Goal: Task Accomplishment & Management: Manage account settings

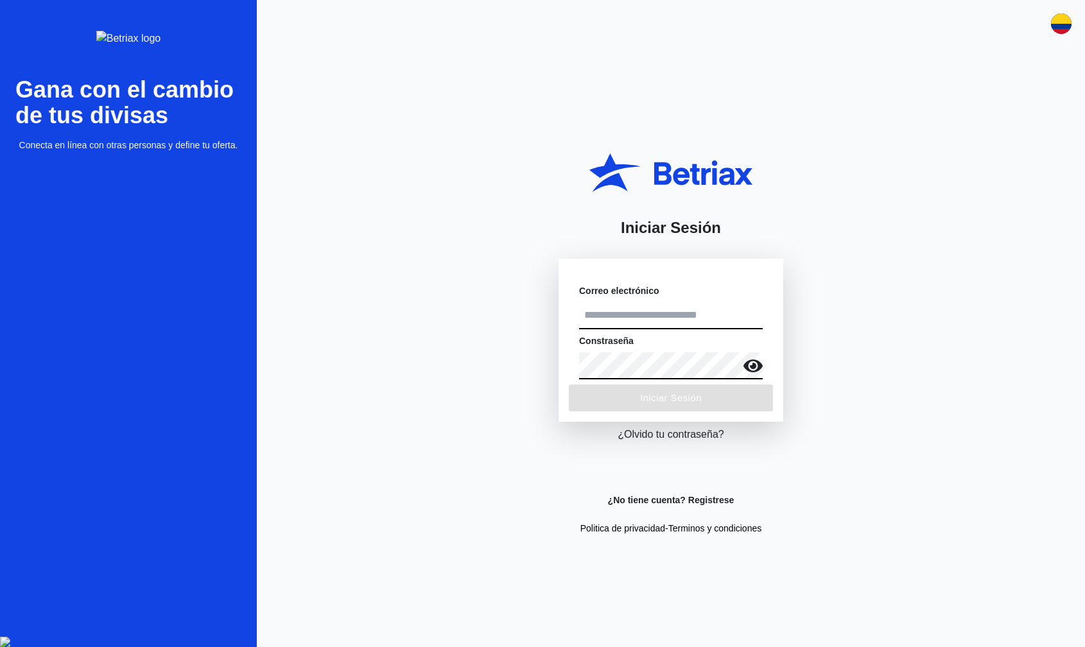
click at [636, 314] on input "text" at bounding box center [671, 315] width 184 height 27
click at [633, 314] on input "text" at bounding box center [671, 315] width 184 height 27
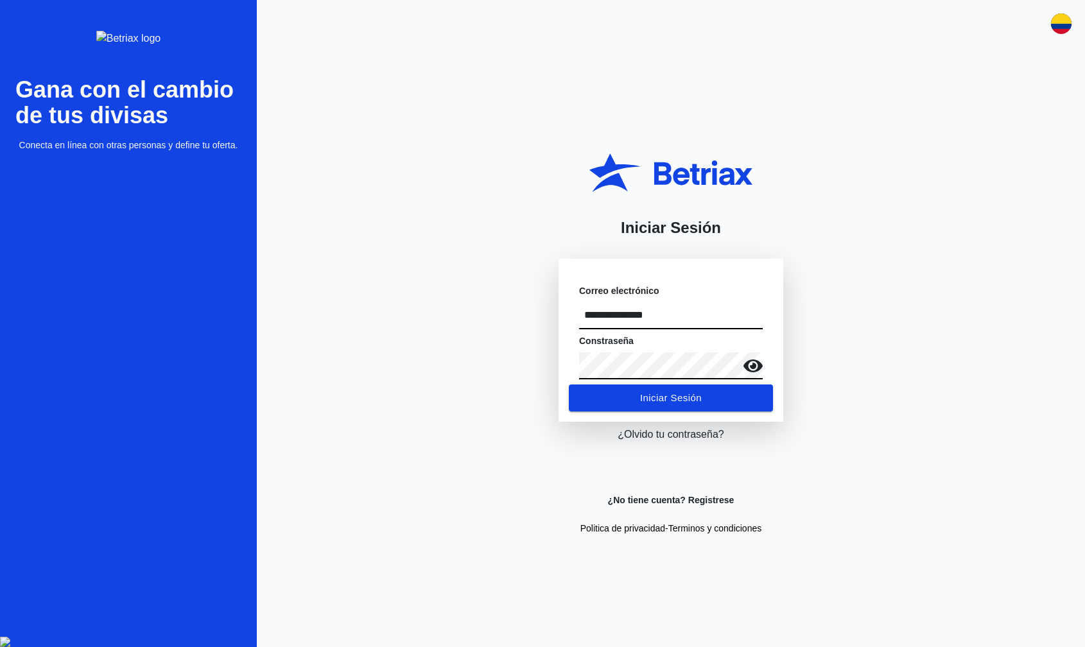
type input "**********"
click at [651, 393] on span "Iniciar Sesión" at bounding box center [671, 398] width 62 height 17
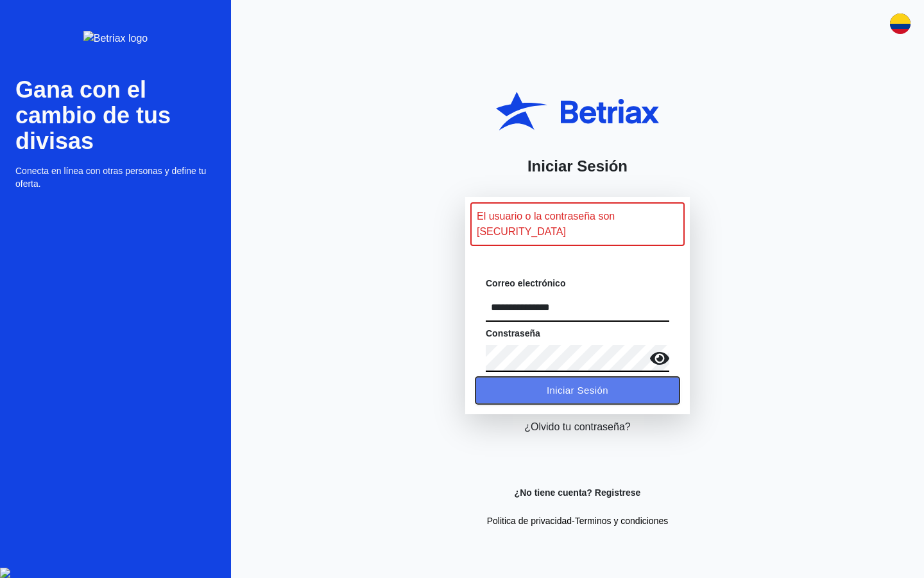
click at [588, 382] on span "Iniciar Sesión" at bounding box center [578, 390] width 62 height 17
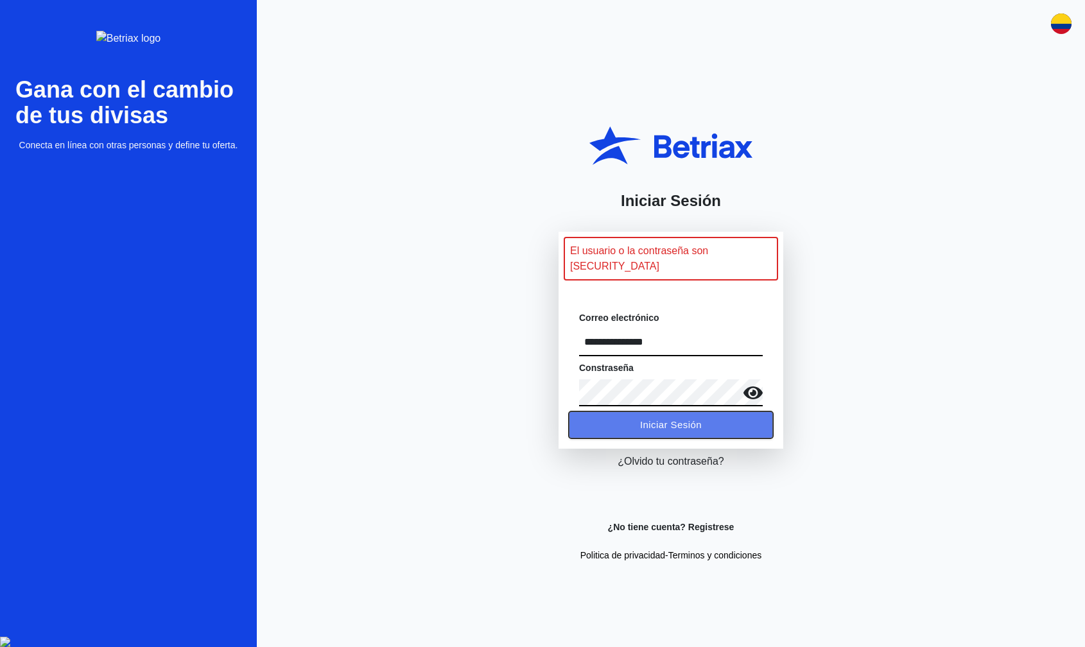
click at [666, 417] on span "Iniciar Sesión" at bounding box center [671, 425] width 62 height 17
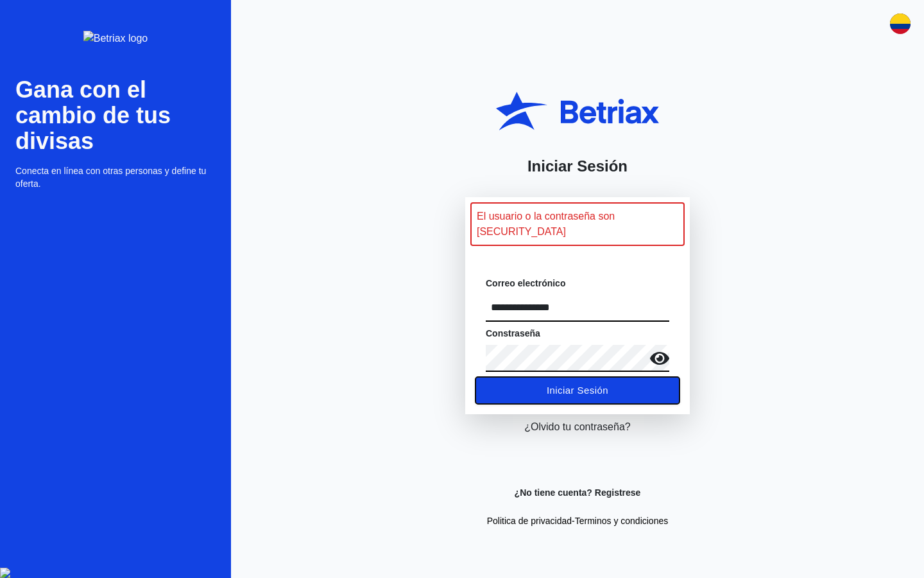
click at [560, 382] on span "Iniciar Sesión" at bounding box center [578, 390] width 62 height 17
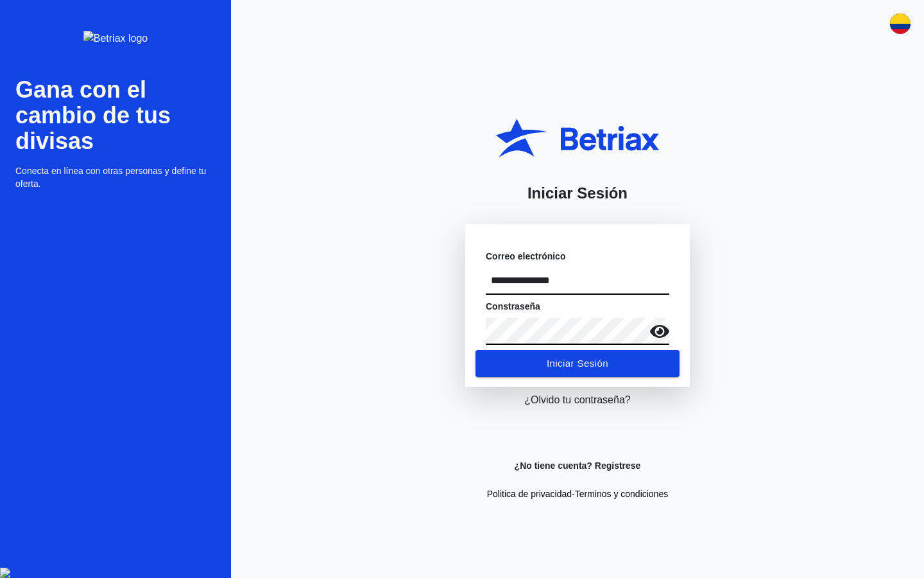
click at [476, 350] on button "Iniciar Sesión" at bounding box center [578, 363] width 204 height 27
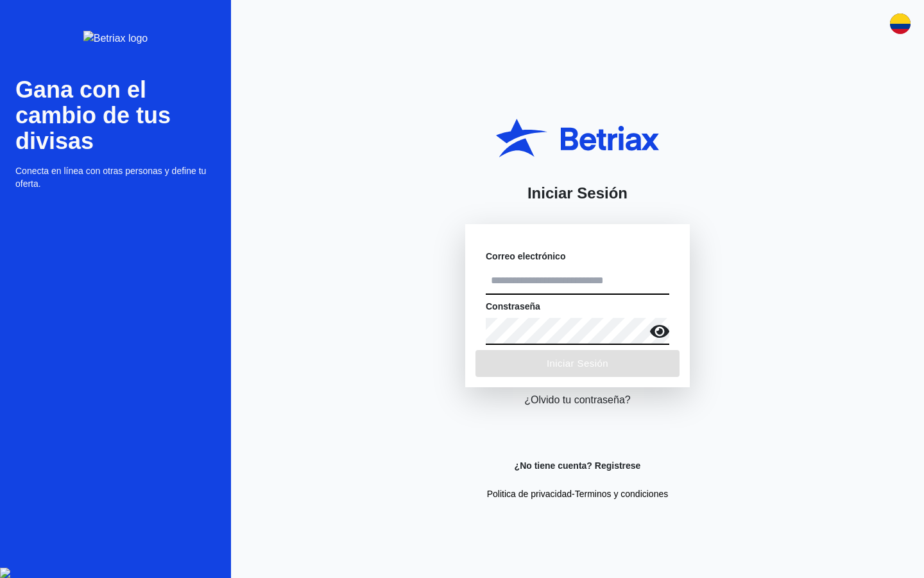
click at [545, 370] on form "Correo electrónico Constraseña Iniciar Sesión" at bounding box center [577, 305] width 225 height 163
click at [546, 275] on input "text" at bounding box center [578, 281] width 184 height 27
click at [531, 280] on input "text" at bounding box center [578, 281] width 184 height 27
click at [424, 281] on div "Iniciar Sesión Correo electrónico Constraseña Iniciar Sesión ¿Olvido tu contras…" at bounding box center [577, 289] width 693 height 578
click at [543, 282] on input "text" at bounding box center [578, 281] width 184 height 27
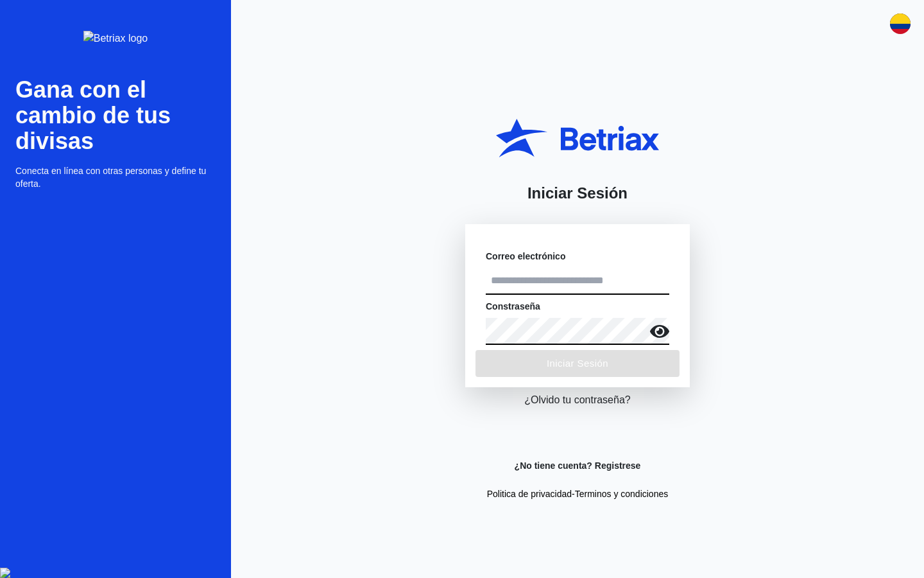
click at [399, 324] on div "Iniciar Sesión Correo electrónico Constraseña Iniciar Sesión ¿Olvido tu contras…" at bounding box center [577, 289] width 693 height 578
click at [538, 284] on input "text" at bounding box center [578, 281] width 184 height 27
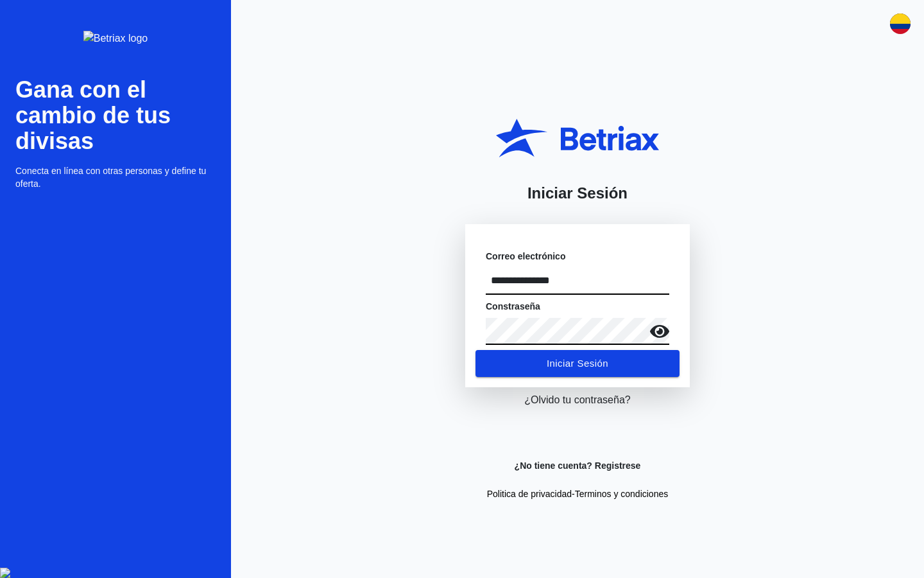
type input "**********"
click at [476, 350] on button "Iniciar Sesión" at bounding box center [578, 363] width 204 height 27
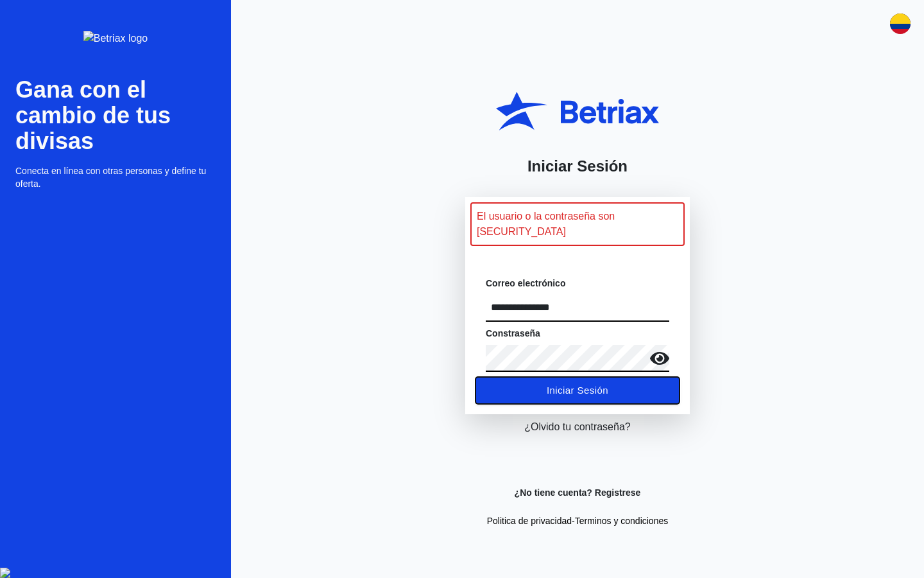
click at [541, 379] on button "Iniciar Sesión" at bounding box center [578, 390] width 204 height 27
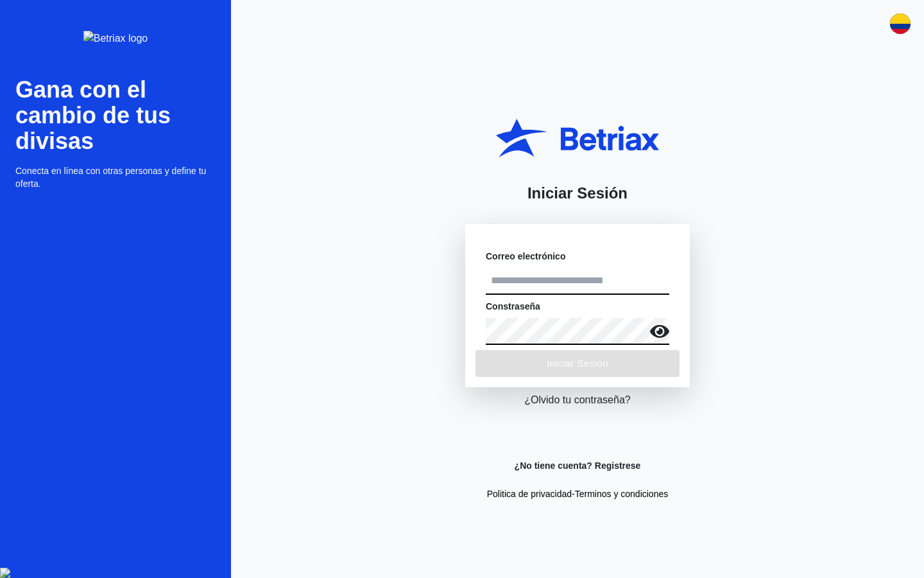
click at [551, 277] on input "text" at bounding box center [578, 281] width 184 height 27
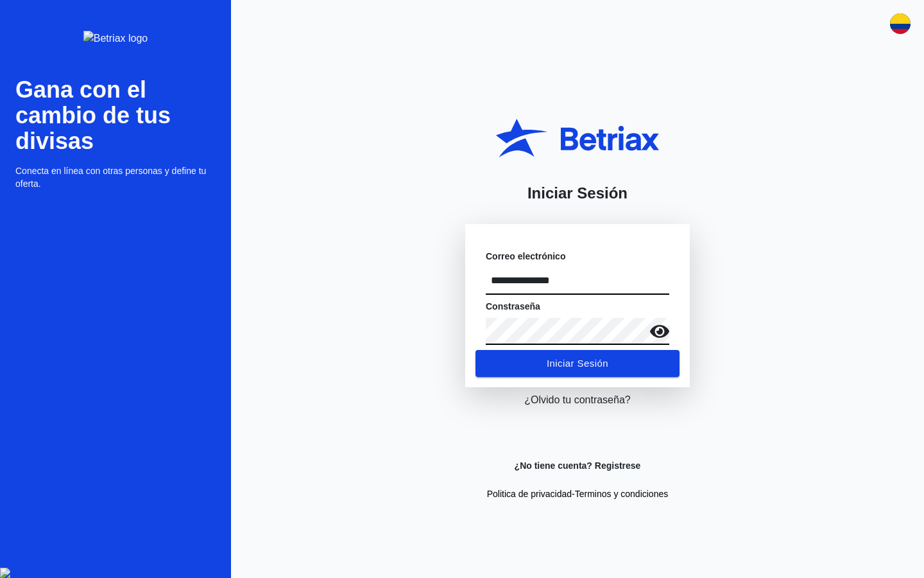
type input "**********"
click at [476, 350] on button "Iniciar Sesión" at bounding box center [578, 363] width 204 height 27
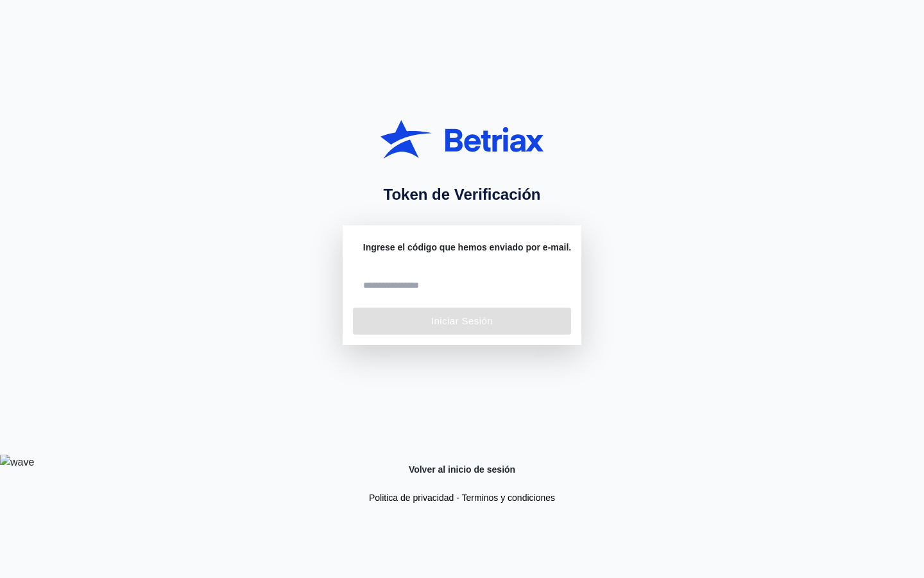
click at [427, 282] on input "number" at bounding box center [461, 285] width 196 height 23
paste input "*****"
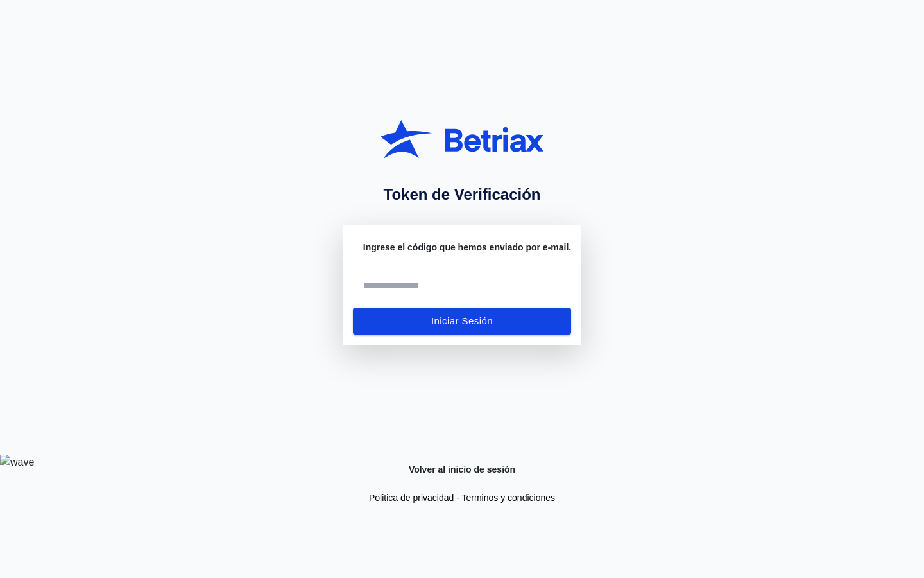
type input "*****"
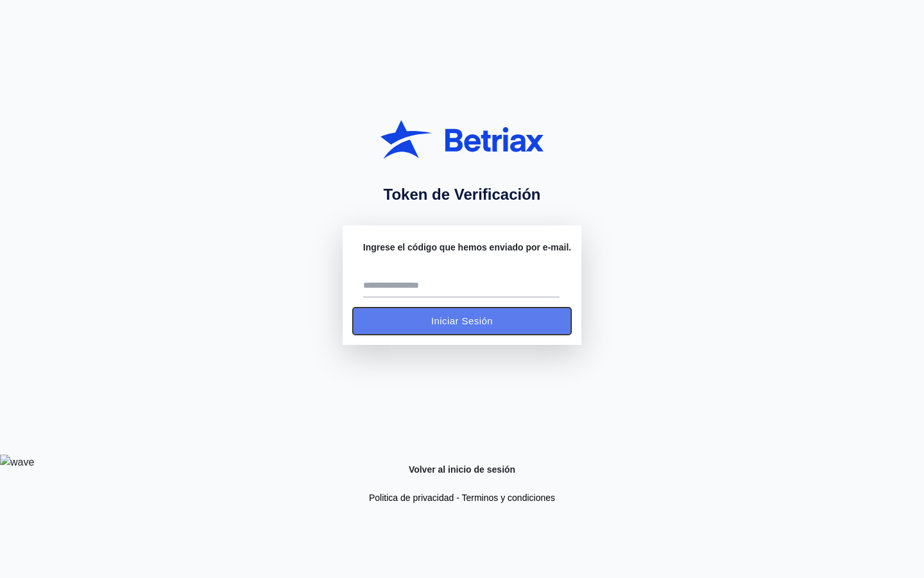
click at [442, 322] on span "Iniciar Sesión" at bounding box center [462, 321] width 62 height 17
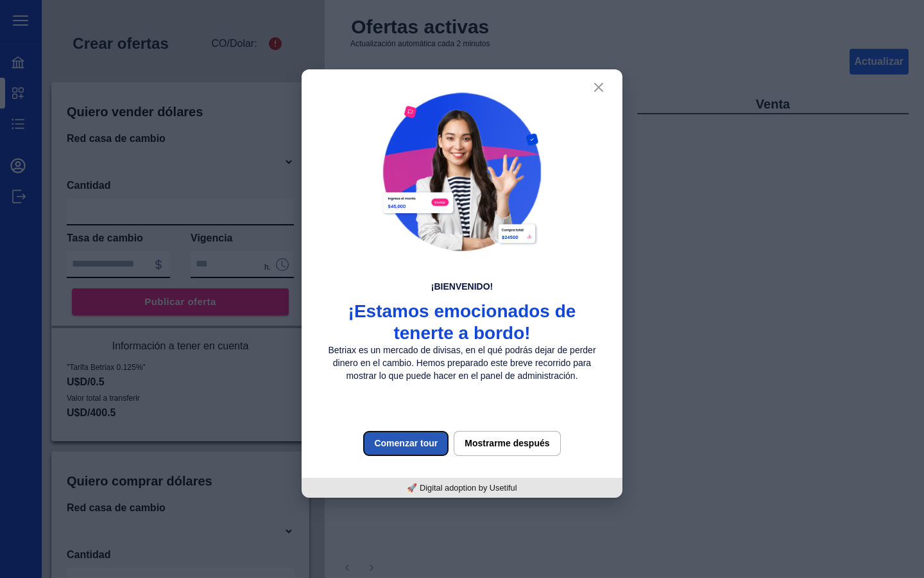
click at [422, 431] on button "Comenzar tour" at bounding box center [405, 443] width 85 height 25
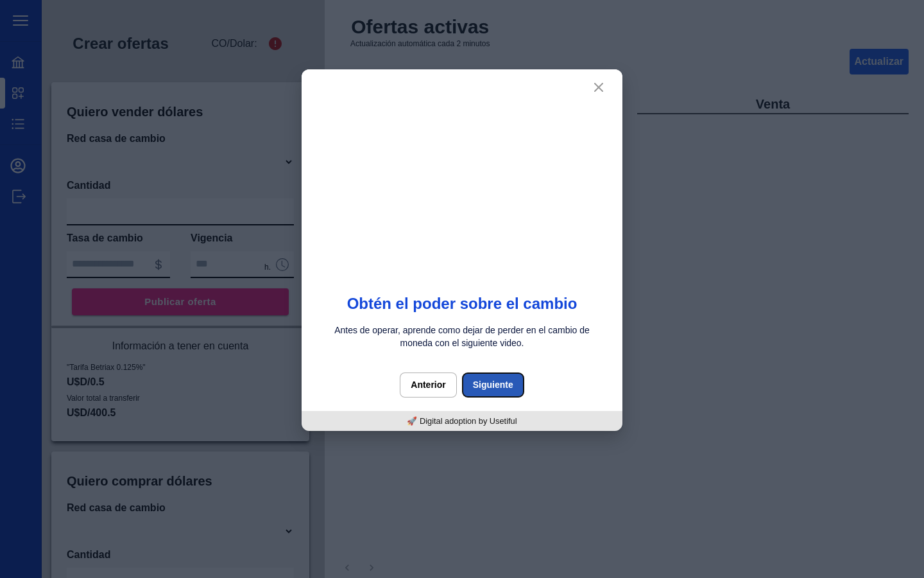
click at [512, 383] on button "Siguiente" at bounding box center [493, 384] width 62 height 25
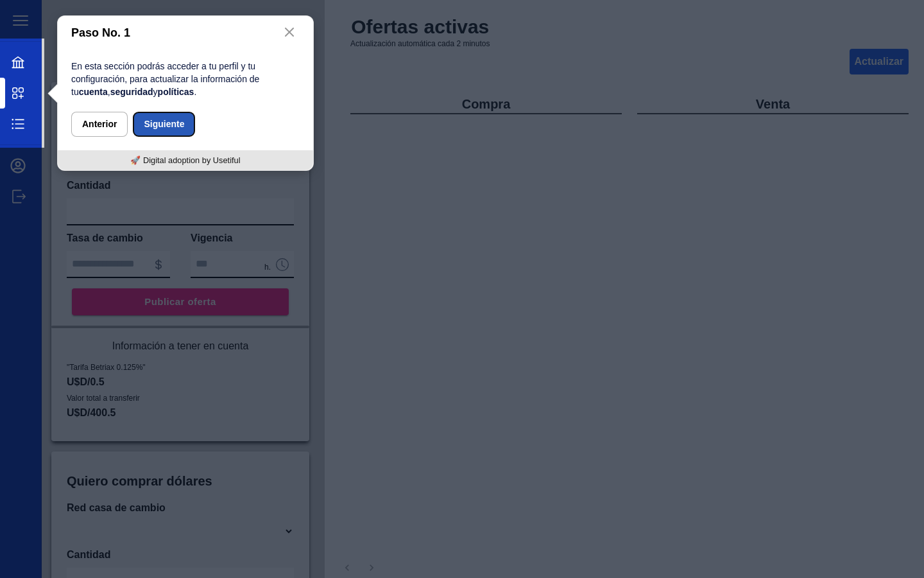
click at [162, 124] on button "Siguiente" at bounding box center [164, 124] width 62 height 25
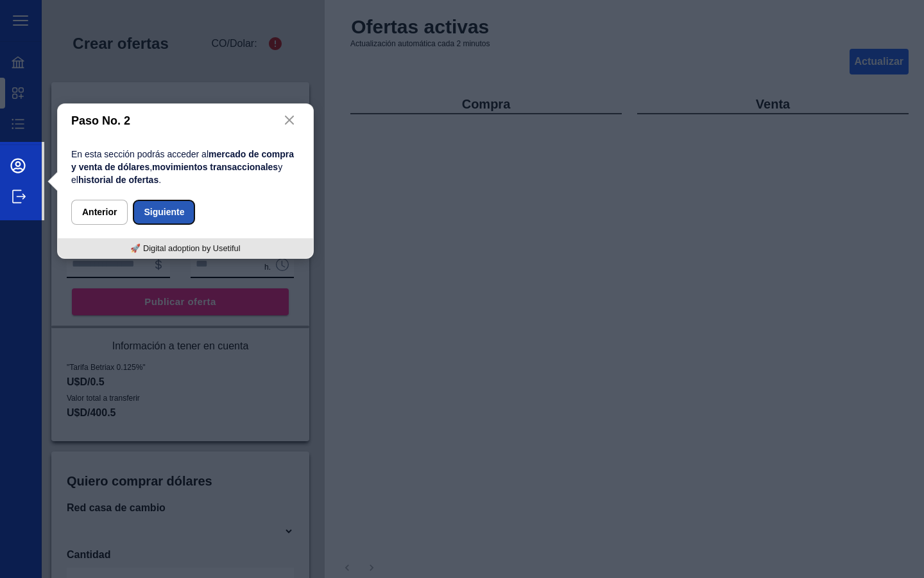
click at [176, 215] on button "Siguiente" at bounding box center [164, 212] width 62 height 25
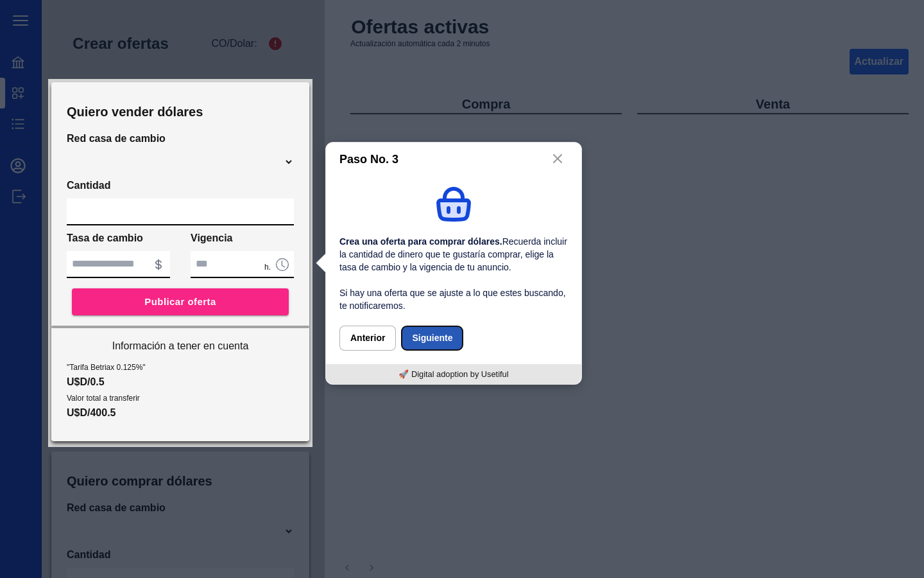
click at [439, 339] on button "Siguiente" at bounding box center [432, 337] width 62 height 25
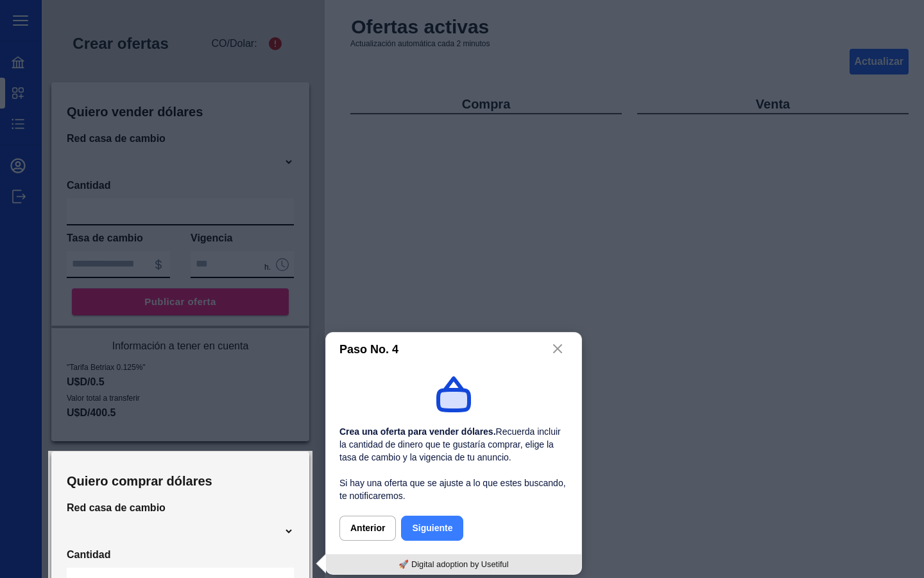
click at [296, 422] on div at bounding box center [180, 225] width 264 height 451
click at [559, 346] on icon "button" at bounding box center [558, 349] width 8 height 8
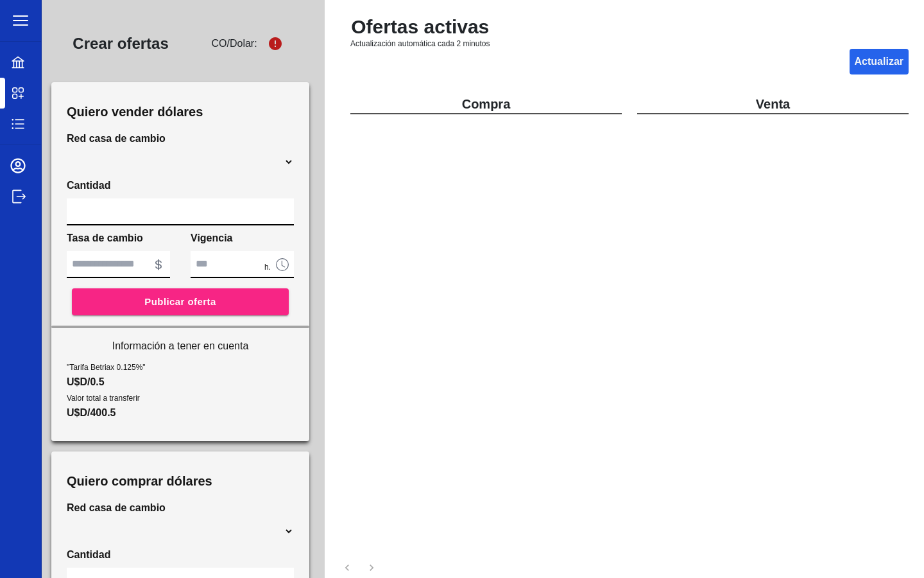
click at [559, 346] on div "Compra" at bounding box center [485, 323] width 271 height 457
click at [21, 129] on icon at bounding box center [17, 123] width 15 height 15
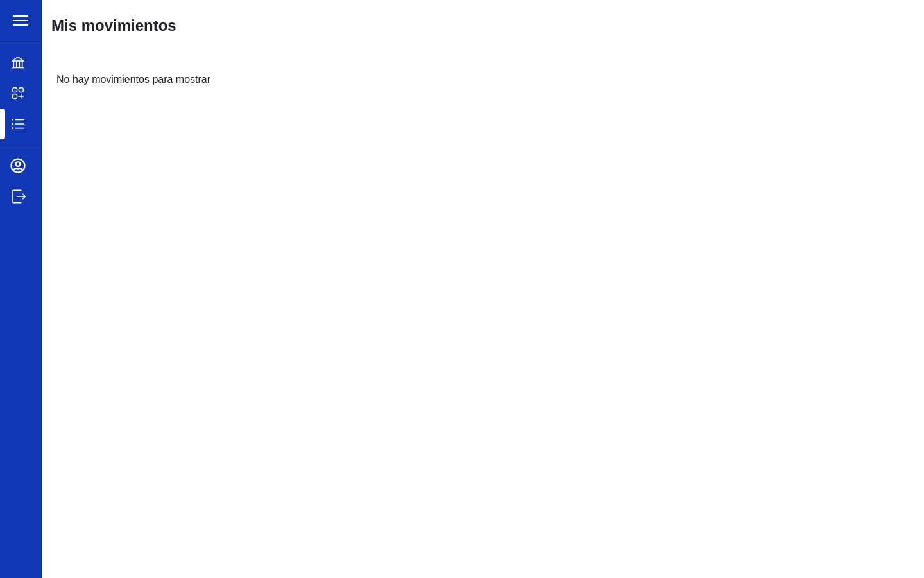
click at [22, 89] on icon at bounding box center [17, 92] width 15 height 15
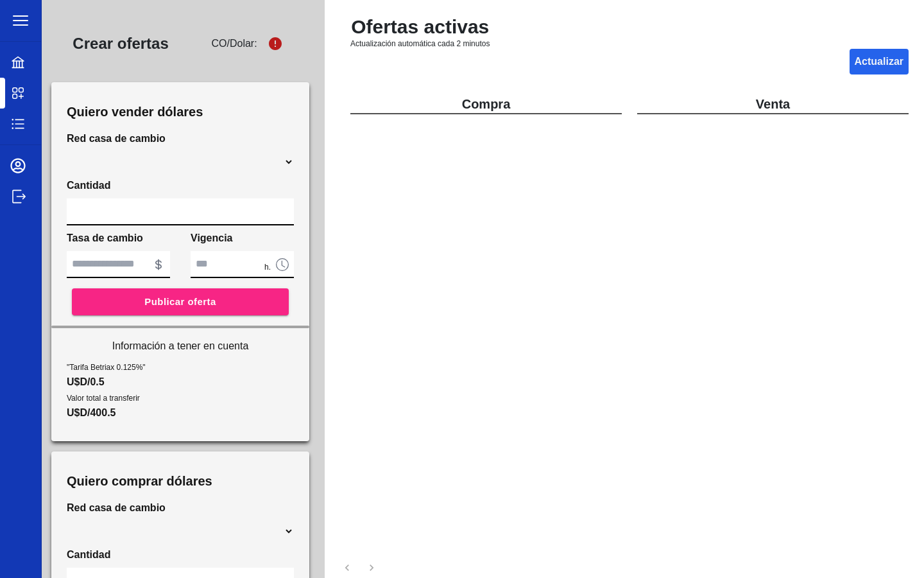
click at [19, 63] on icon at bounding box center [18, 62] width 12 height 12
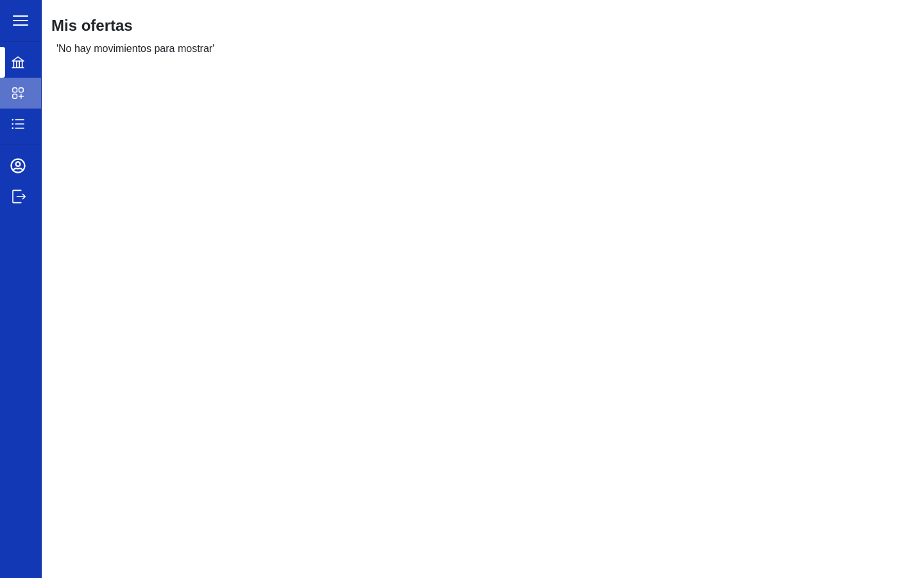
click at [21, 93] on icon at bounding box center [17, 92] width 15 height 15
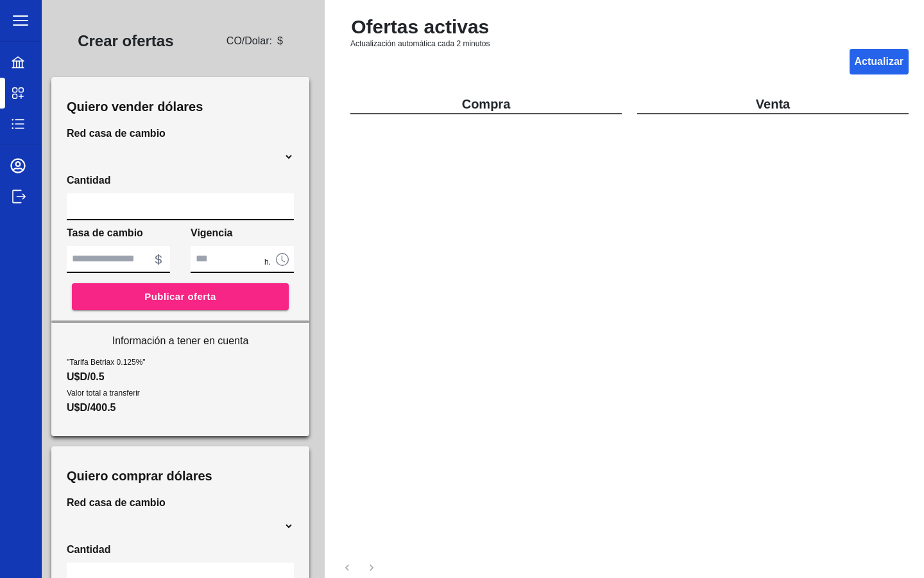
click at [10, 99] on icon at bounding box center [17, 92] width 15 height 15
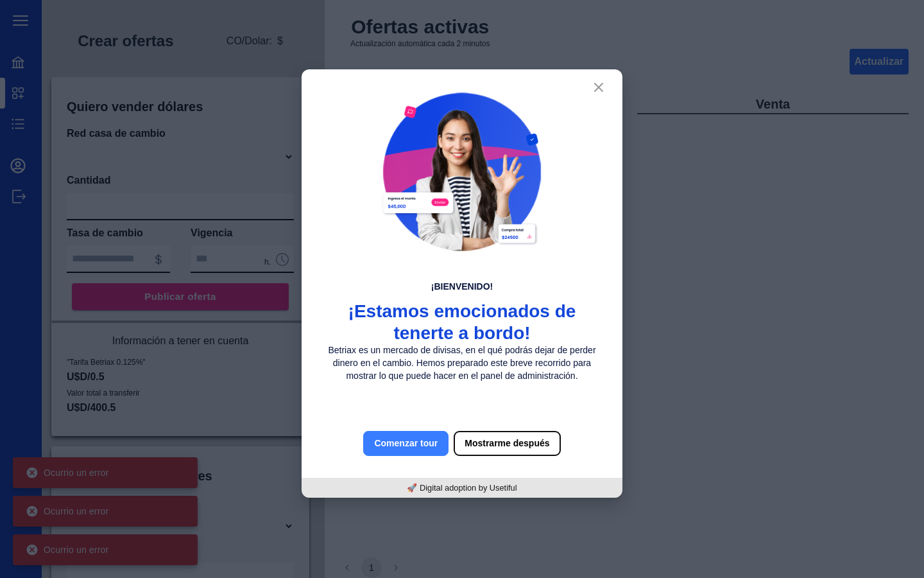
click at [515, 443] on button "Mostrarme después" at bounding box center [507, 443] width 107 height 25
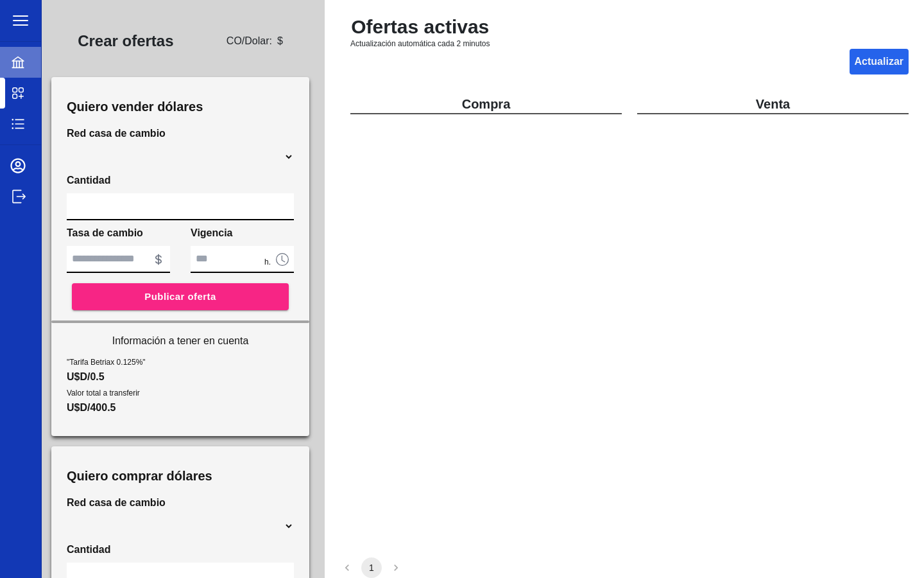
click at [21, 61] on icon at bounding box center [18, 62] width 12 height 12
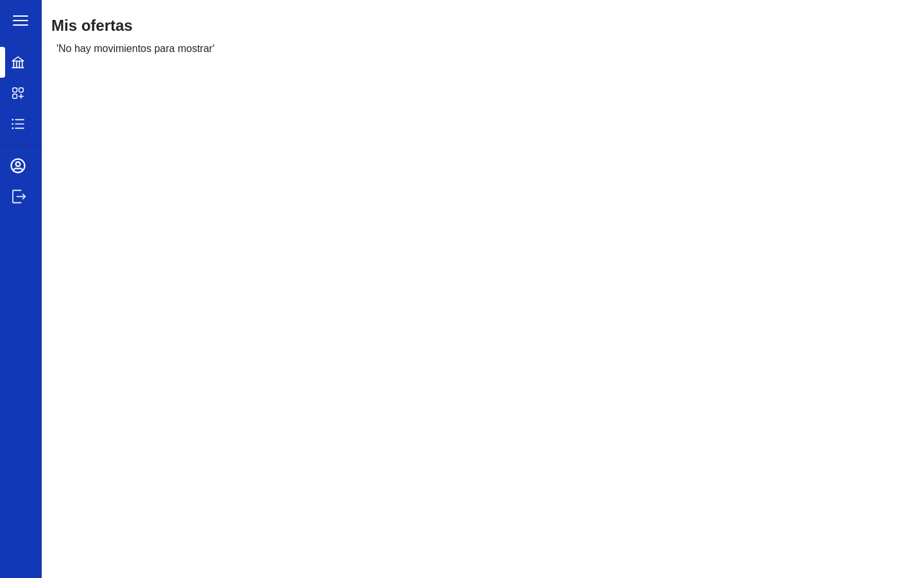
click at [14, 92] on icon at bounding box center [17, 92] width 15 height 15
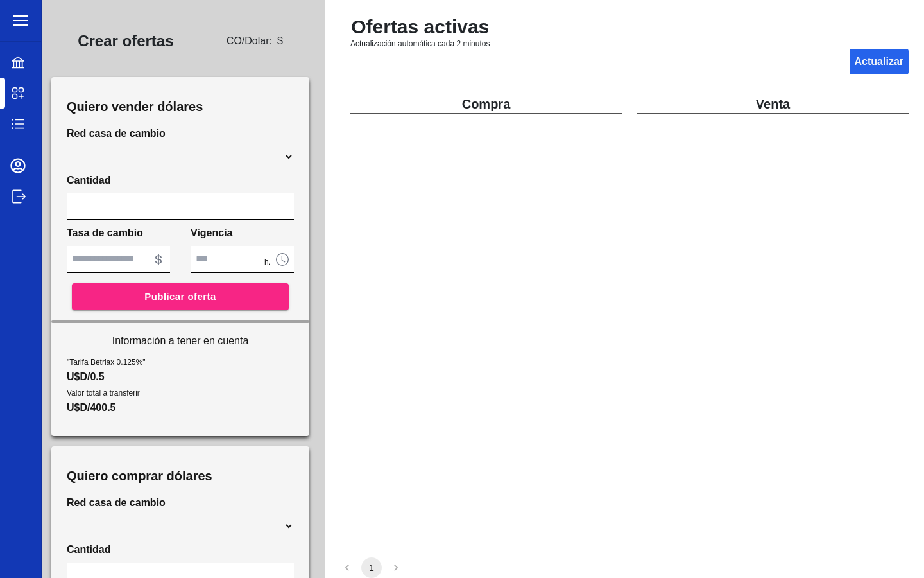
click at [20, 62] on icon at bounding box center [17, 62] width 15 height 15
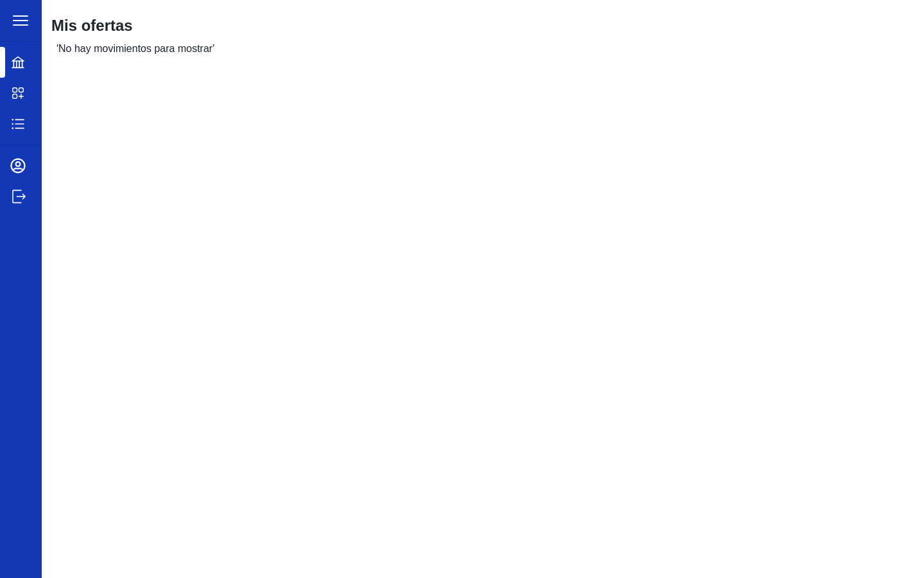
click at [13, 88] on icon at bounding box center [18, 93] width 11 height 11
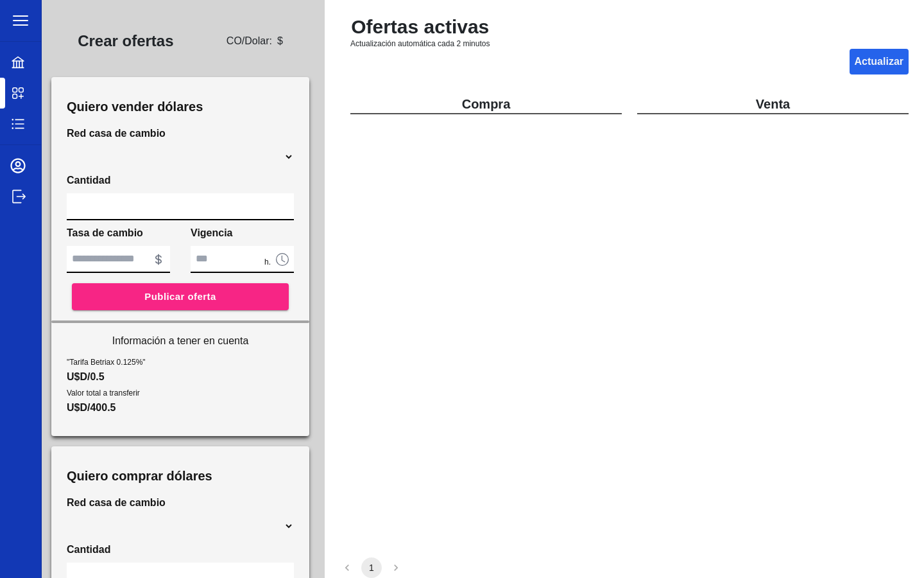
click at [12, 67] on icon at bounding box center [17, 62] width 15 height 15
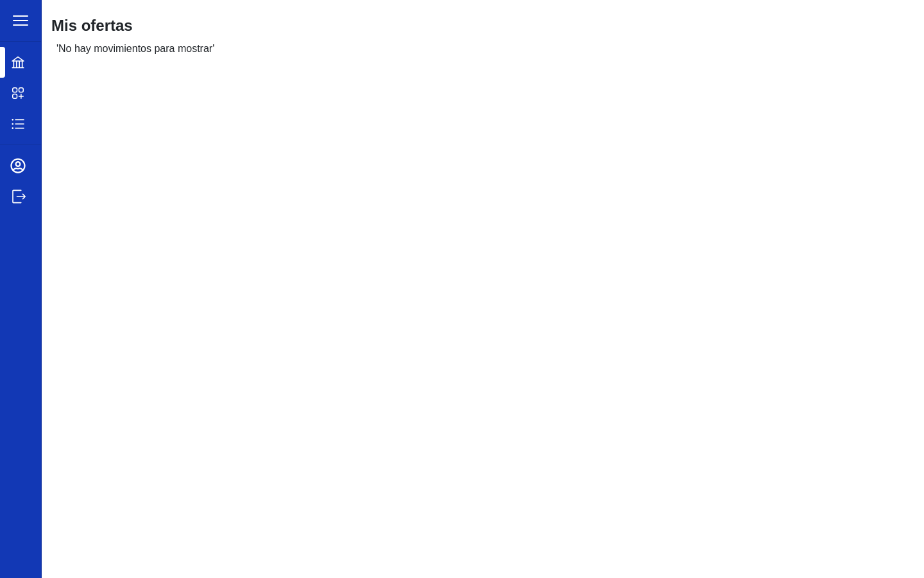
click at [14, 87] on icon at bounding box center [17, 92] width 15 height 15
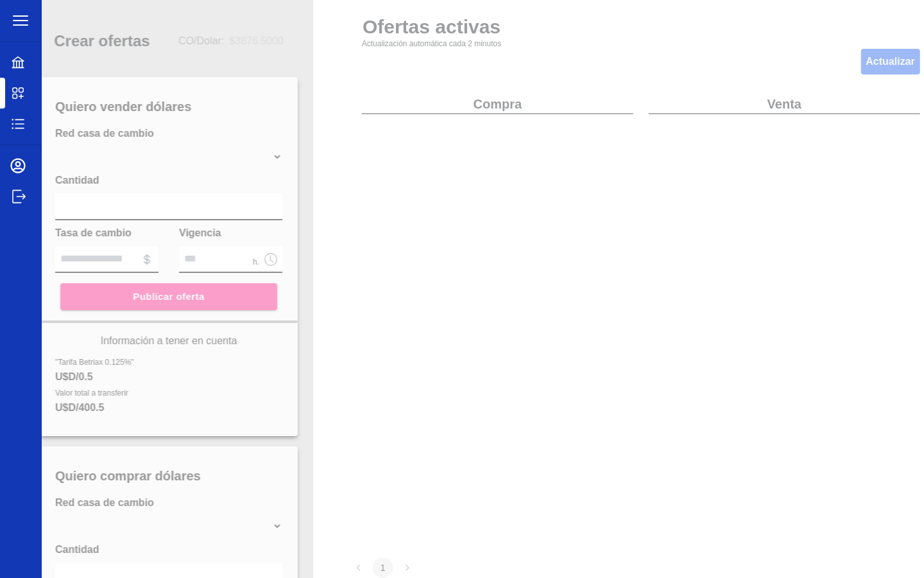
click at [26, 65] on div at bounding box center [28, 62] width 36 height 15
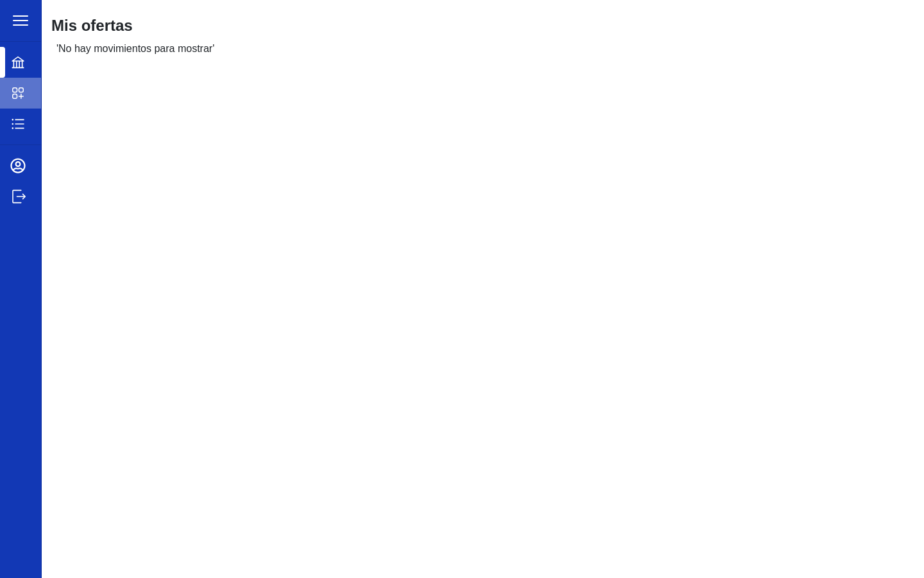
click at [21, 88] on icon at bounding box center [18, 93] width 11 height 11
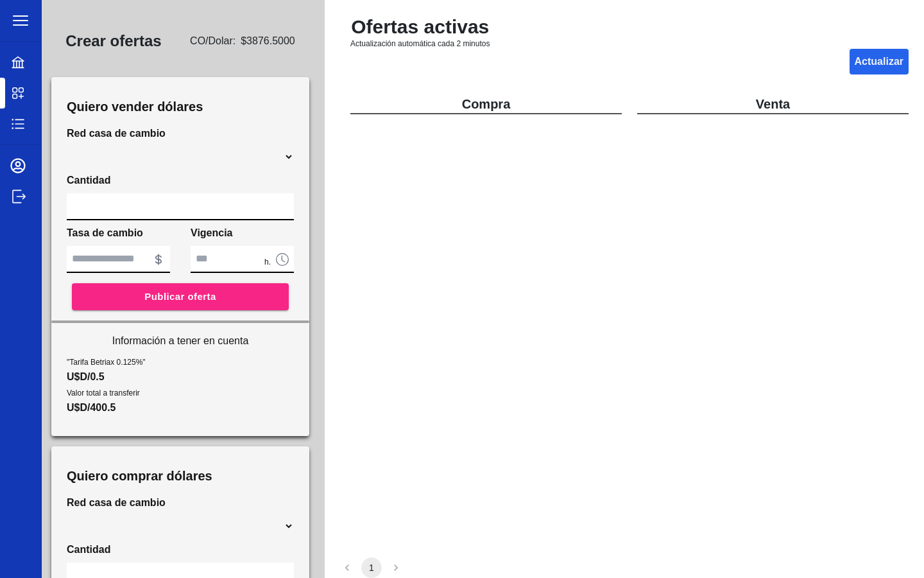
click at [284, 390] on div "Valor total a transferir U$D/400.5" at bounding box center [180, 399] width 227 height 31
click at [221, 260] on input "*" at bounding box center [242, 259] width 103 height 27
click at [23, 24] on icon "button" at bounding box center [20, 20] width 14 height 9
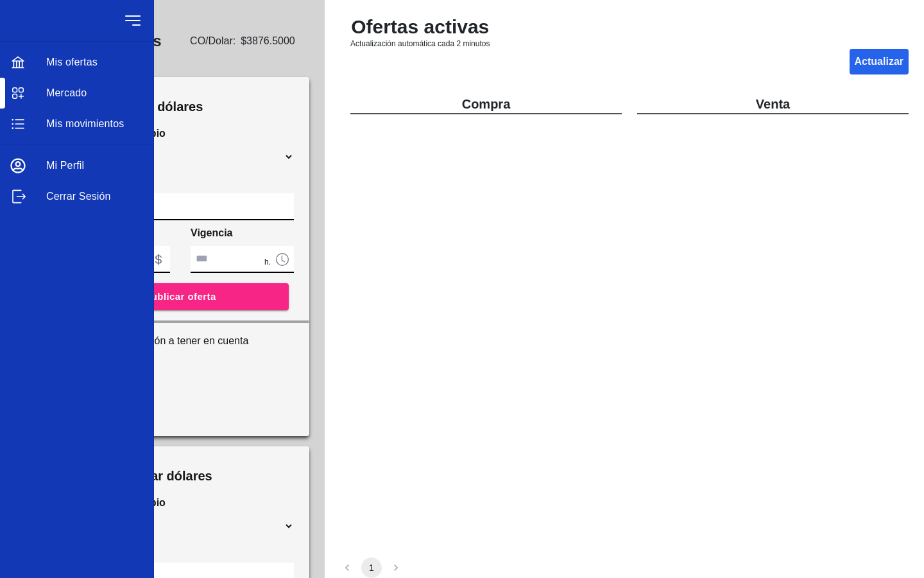
click at [87, 198] on span "Cerrar Sesión" at bounding box center [94, 196] width 97 height 15
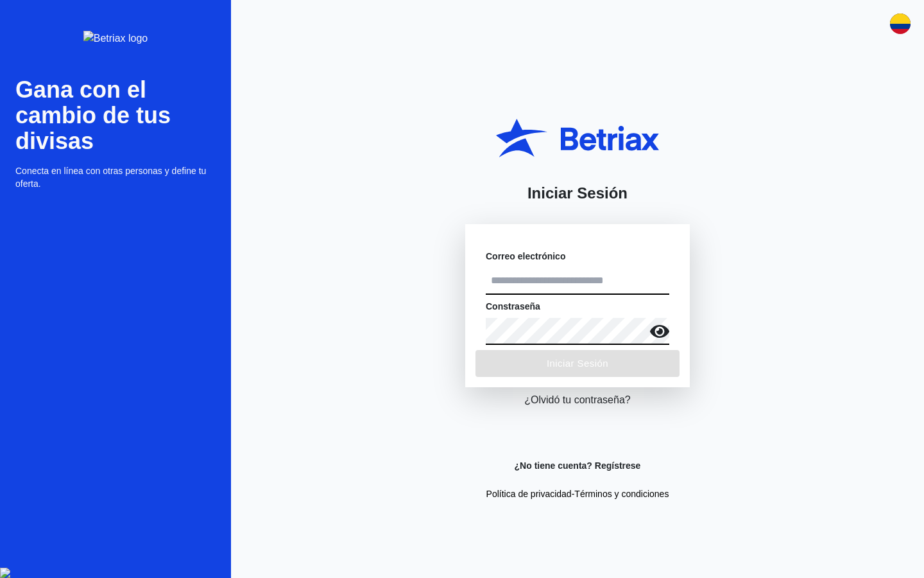
click at [566, 277] on input "text" at bounding box center [578, 281] width 184 height 27
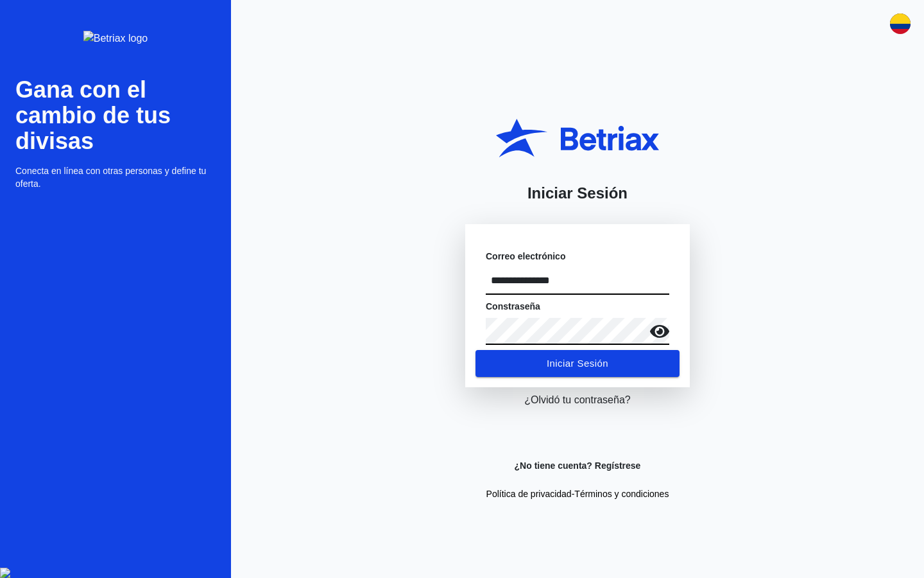
type input "**********"
click at [476, 350] on button "Iniciar Sesión" at bounding box center [578, 363] width 204 height 27
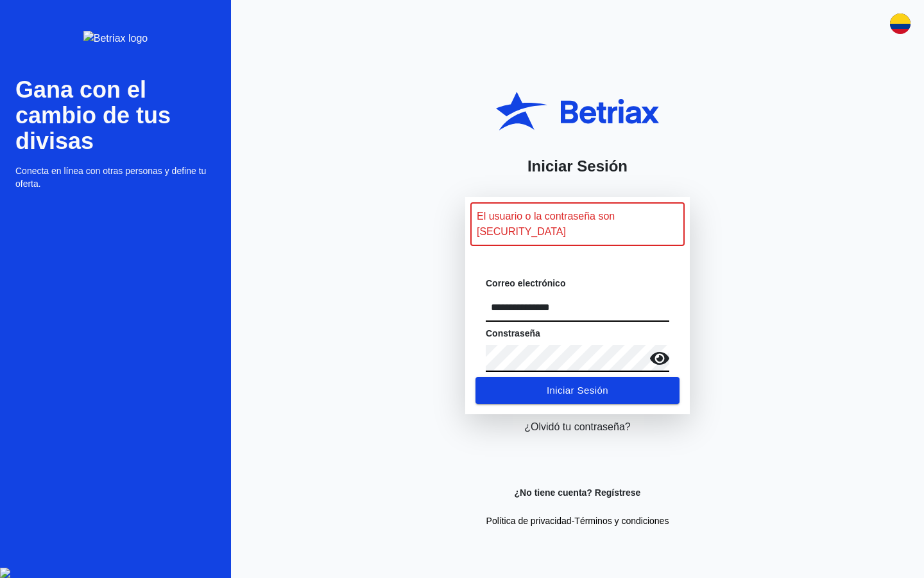
click at [665, 353] on icon at bounding box center [659, 358] width 19 height 13
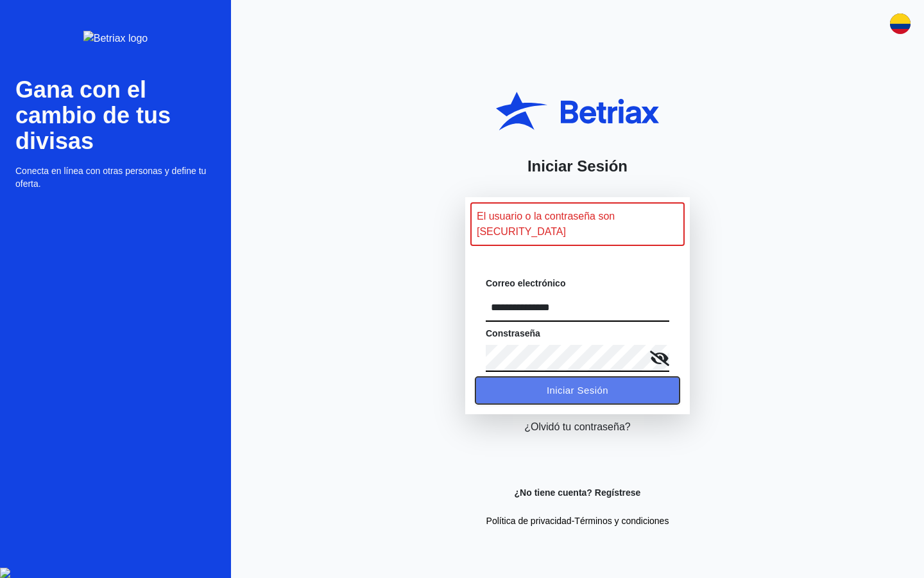
click at [556, 382] on span "Iniciar Sesión" at bounding box center [578, 390] width 62 height 17
click at [588, 383] on span "Iniciar Sesión" at bounding box center [578, 390] width 62 height 17
click at [344, 254] on div "**********" at bounding box center [577, 289] width 693 height 578
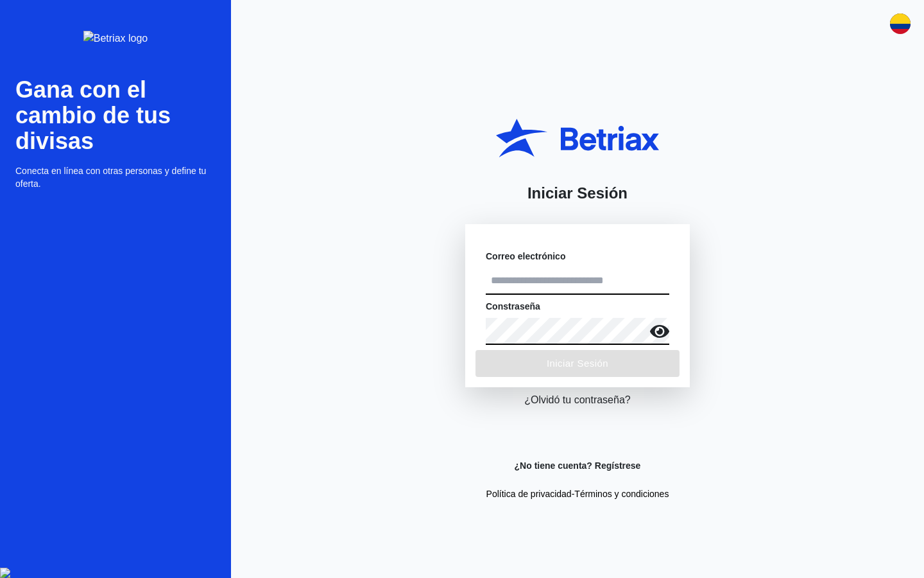
click at [529, 276] on input "text" at bounding box center [578, 281] width 184 height 27
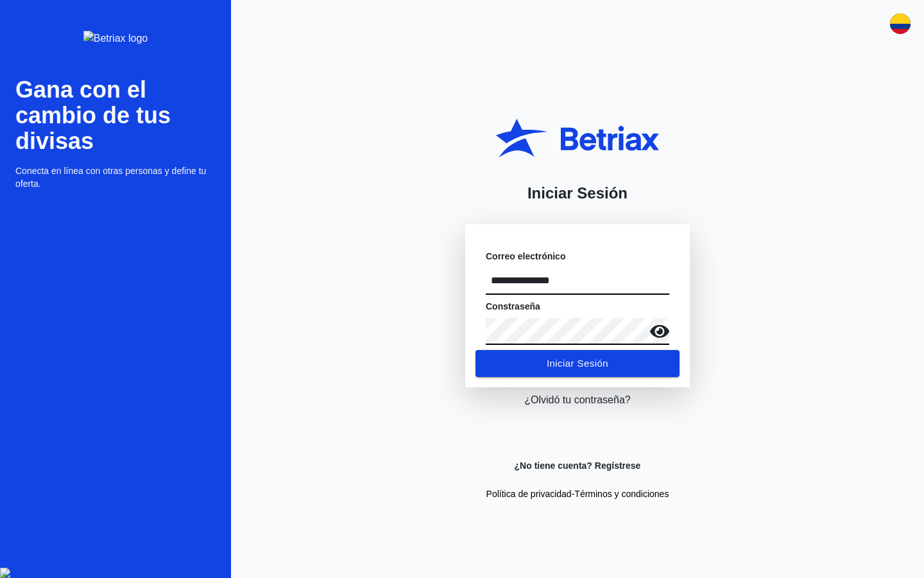
type input "**********"
click at [600, 356] on span "Iniciar Sesión" at bounding box center [578, 363] width 62 height 17
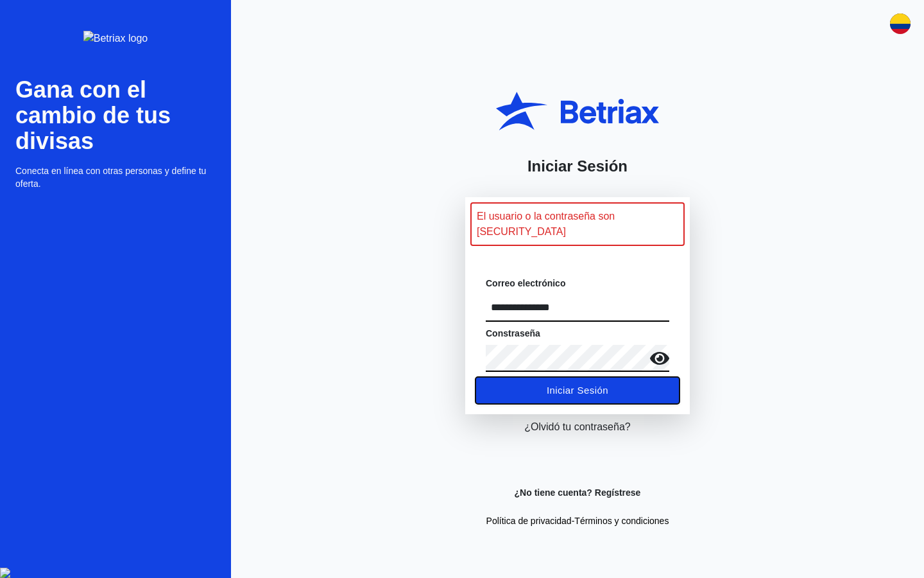
click at [553, 388] on span "Iniciar Sesión" at bounding box center [578, 390] width 62 height 17
click at [595, 386] on span "Iniciar Sesión" at bounding box center [578, 390] width 62 height 17
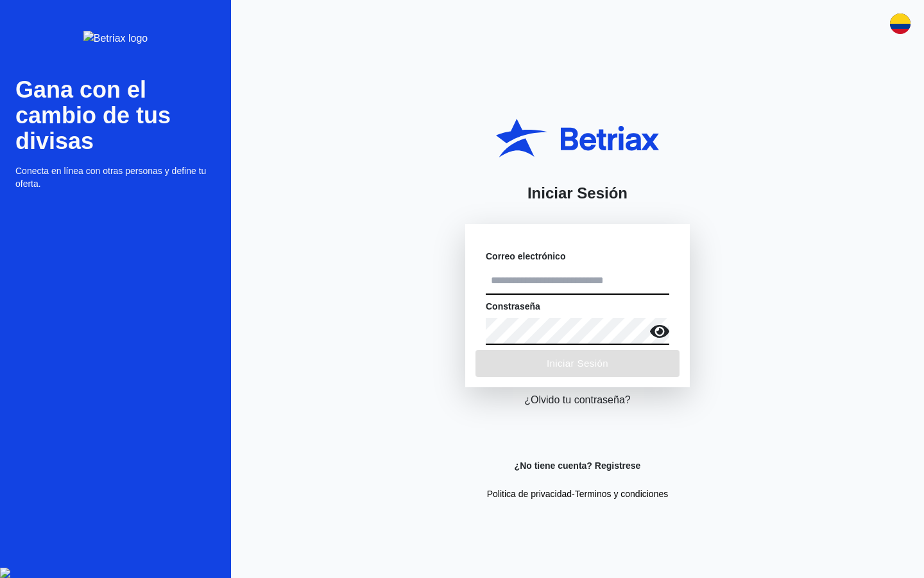
click at [529, 280] on input "text" at bounding box center [578, 281] width 184 height 27
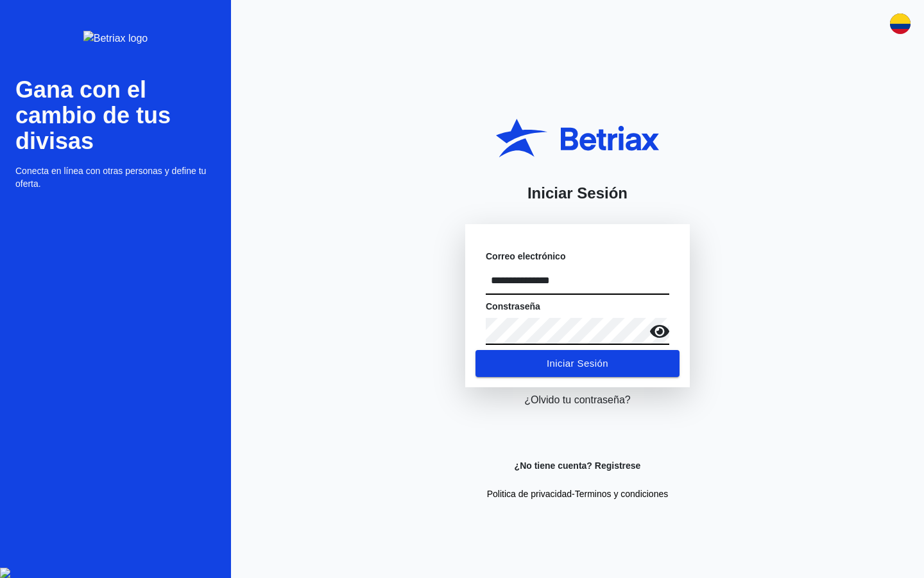
type input "**********"
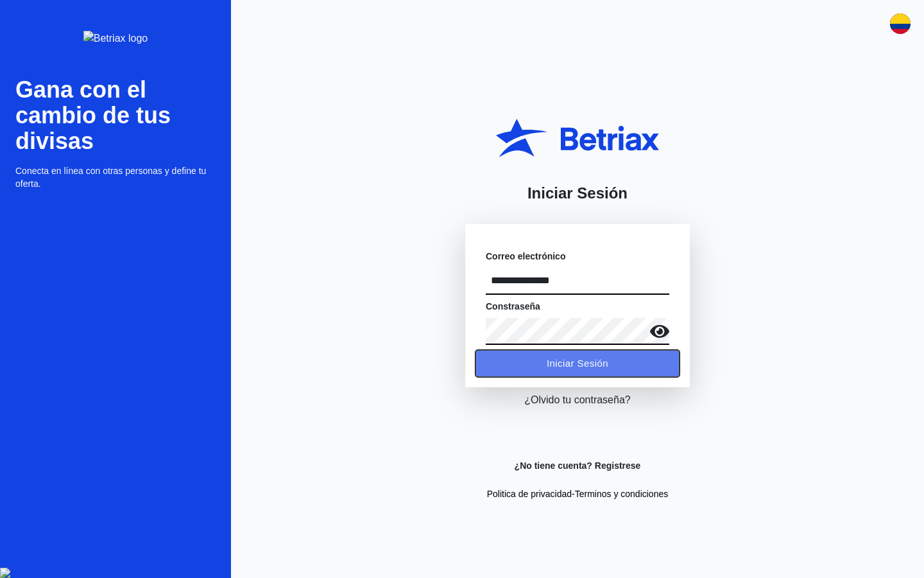
click at [610, 369] on button "Iniciar Sesión" at bounding box center [578, 363] width 204 height 27
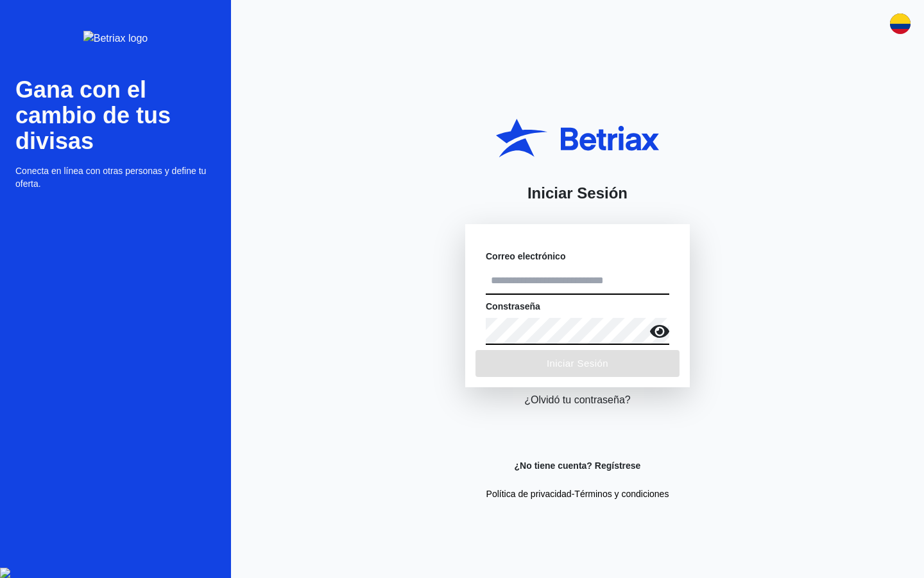
click at [318, 234] on div "Iniciar Sesión Correo electrónico Constraseña Iniciar Sesión ¿Olvidó tu contras…" at bounding box center [577, 289] width 693 height 578
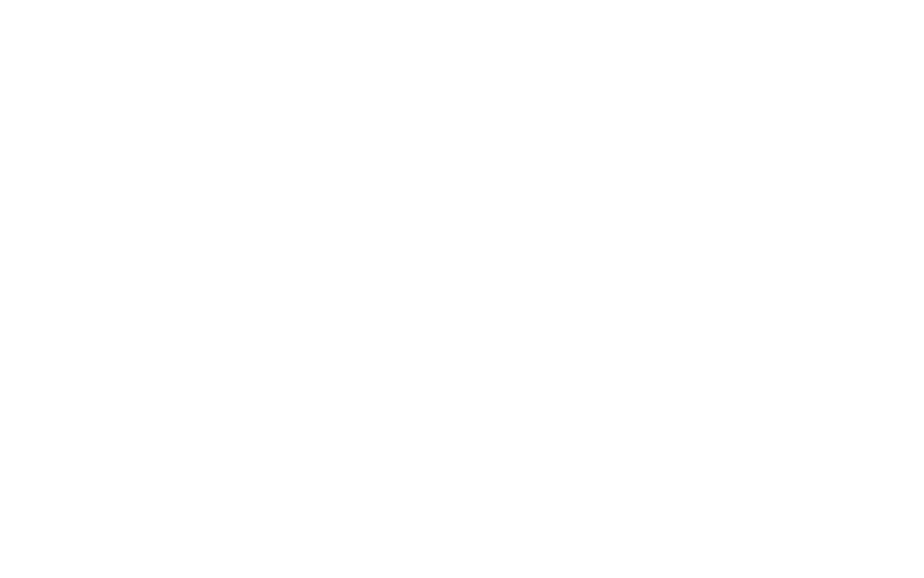
click at [556, 0] on html at bounding box center [462, 0] width 924 height 0
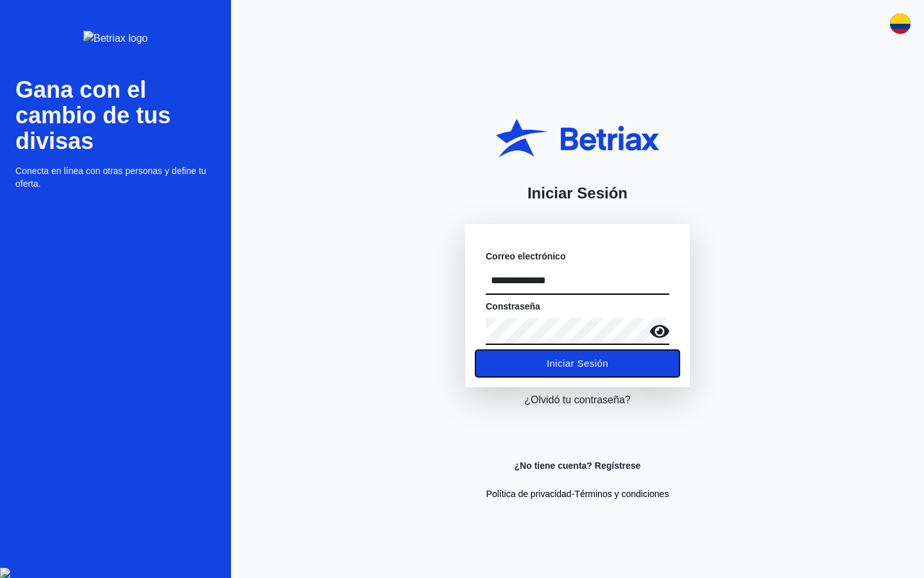
click at [574, 359] on span "Iniciar Sesión" at bounding box center [578, 363] width 62 height 17
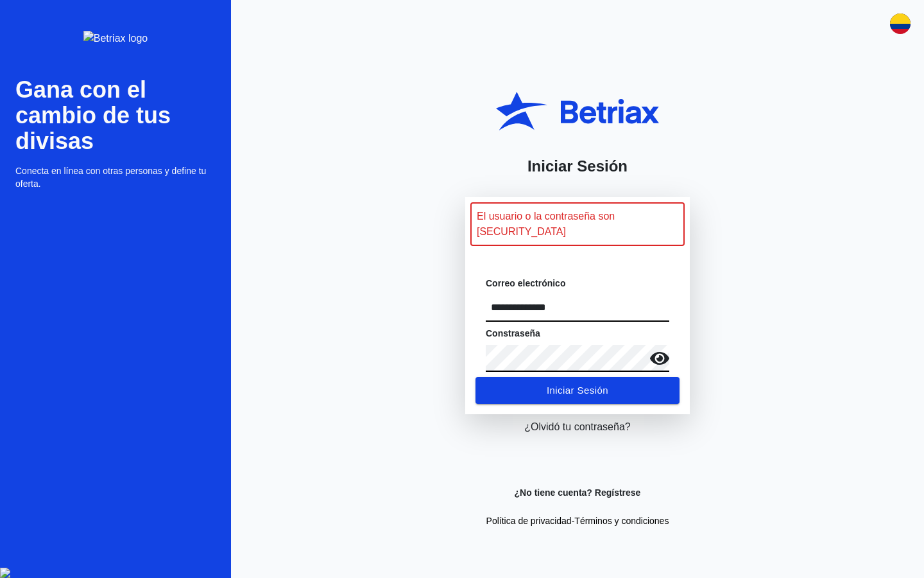
click at [530, 303] on input "**********" at bounding box center [578, 308] width 184 height 27
type input "**********"
click at [601, 382] on span "Iniciar Sesión" at bounding box center [578, 390] width 62 height 17
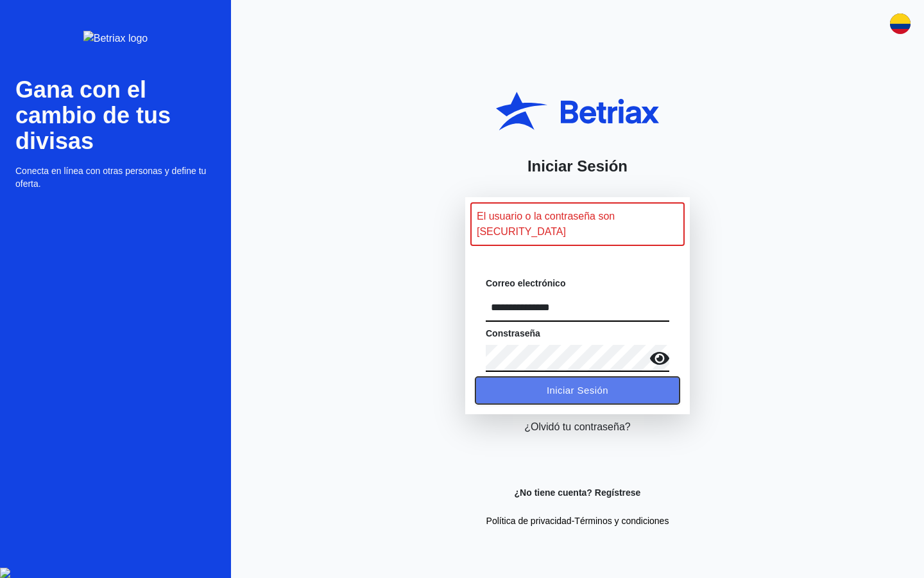
click at [605, 382] on span "Iniciar Sesión" at bounding box center [578, 390] width 62 height 17
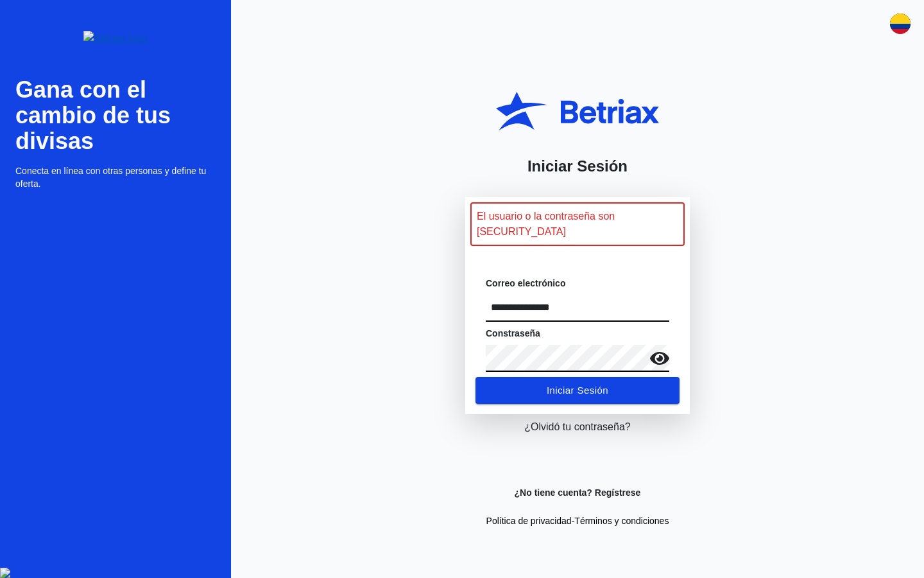
click at [126, 46] on img at bounding box center [115, 38] width 65 height 15
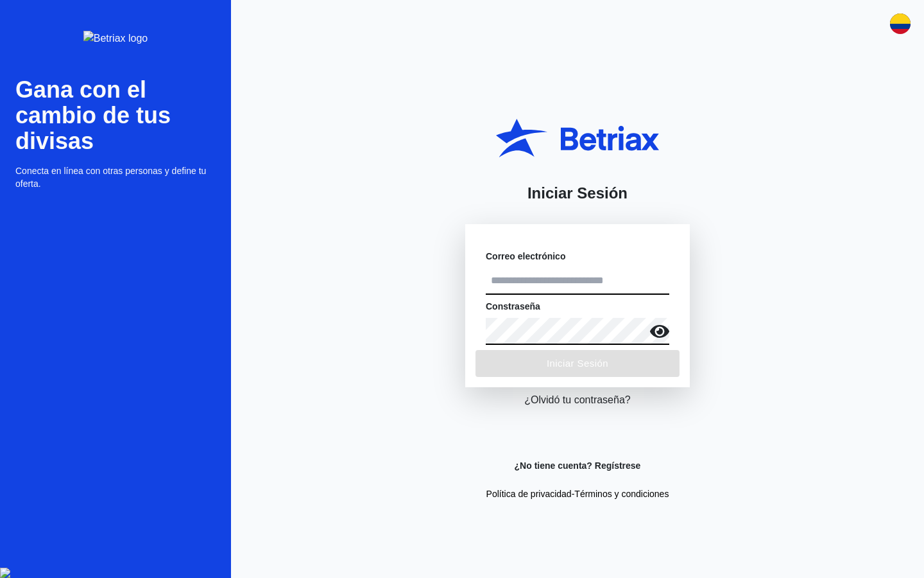
click at [126, 46] on img at bounding box center [115, 38] width 65 height 15
click at [580, 287] on input "text" at bounding box center [578, 281] width 184 height 27
click at [584, 279] on input "text" at bounding box center [578, 281] width 184 height 27
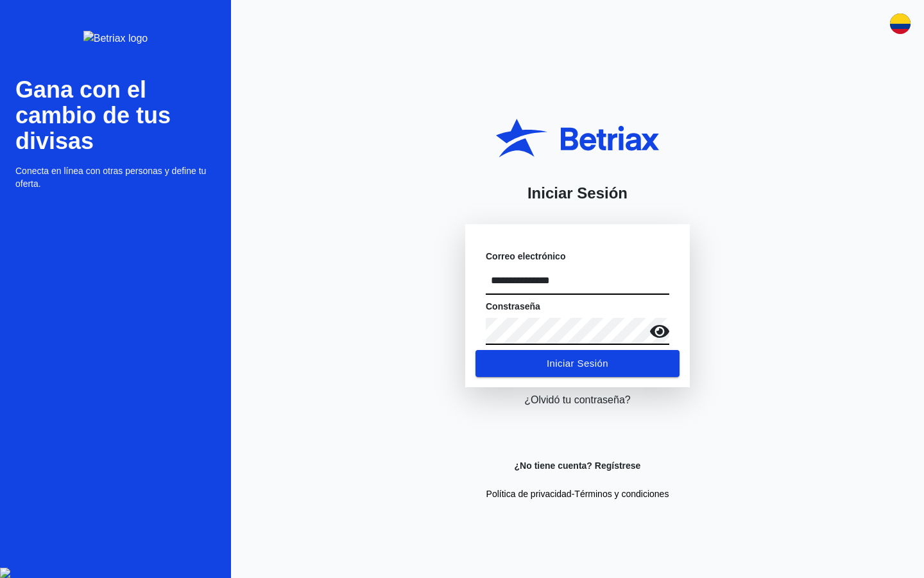
type input "**********"
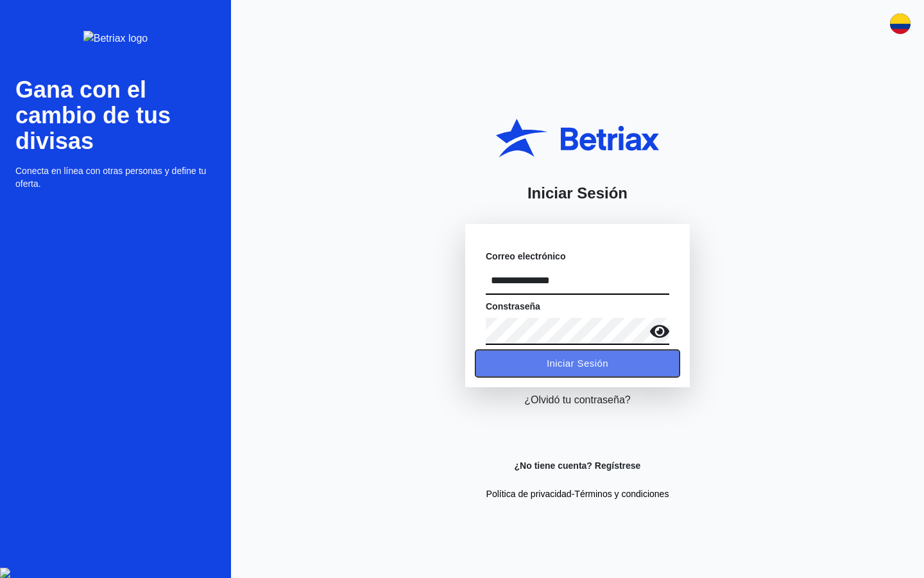
click at [579, 356] on span "Iniciar Sesión" at bounding box center [578, 363] width 62 height 17
